Goal: Information Seeking & Learning: Compare options

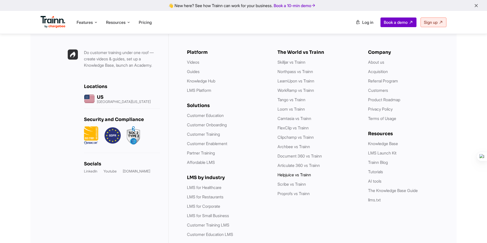
scroll to position [1456, 0]
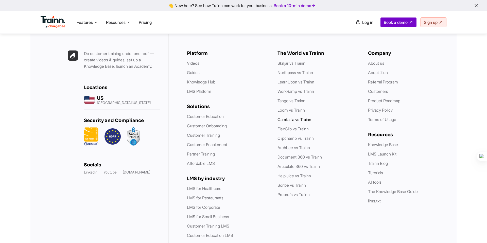
click at [304, 116] on li "Camtasia vs Trainn" at bounding box center [318, 119] width 80 height 6
click at [304, 117] on link "Camtasia vs Trainn" at bounding box center [295, 119] width 34 height 5
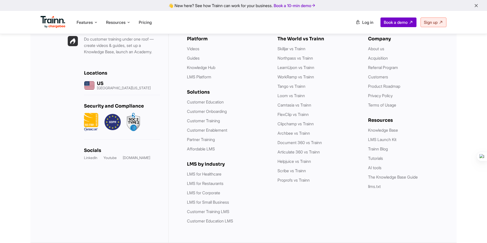
scroll to position [1497, 0]
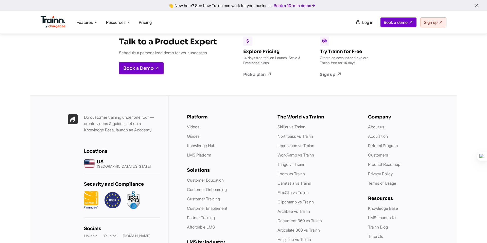
scroll to position [1464, 0]
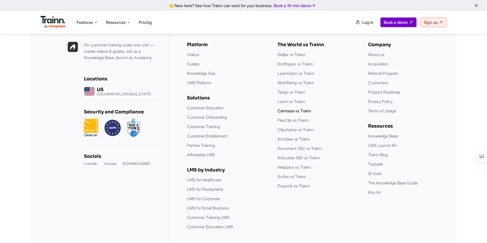
click at [302, 108] on link "Camtasia vs Trainn" at bounding box center [295, 110] width 34 height 5
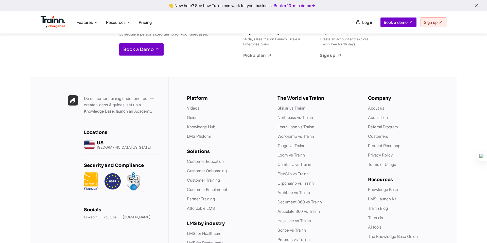
scroll to position [1460, 0]
